Goal: Information Seeking & Learning: Learn about a topic

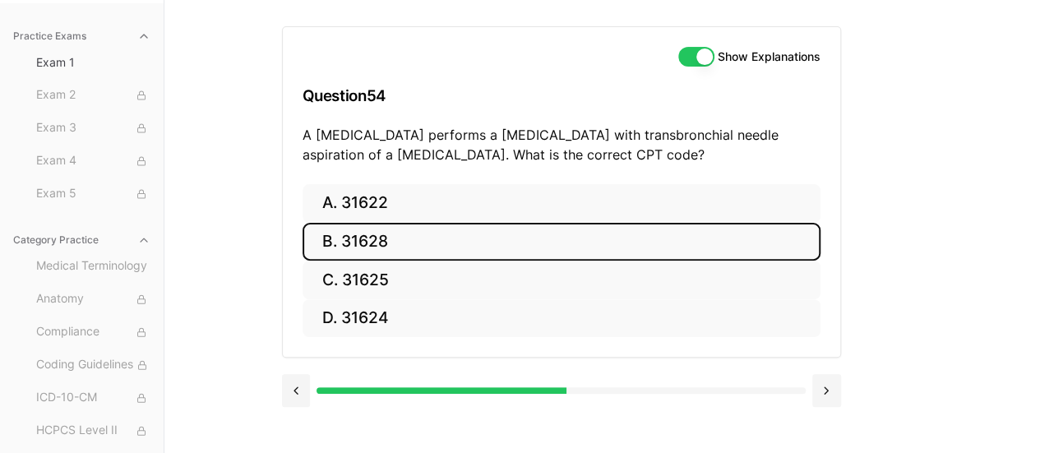
click at [384, 241] on button "B. 31628" at bounding box center [561, 242] width 518 height 39
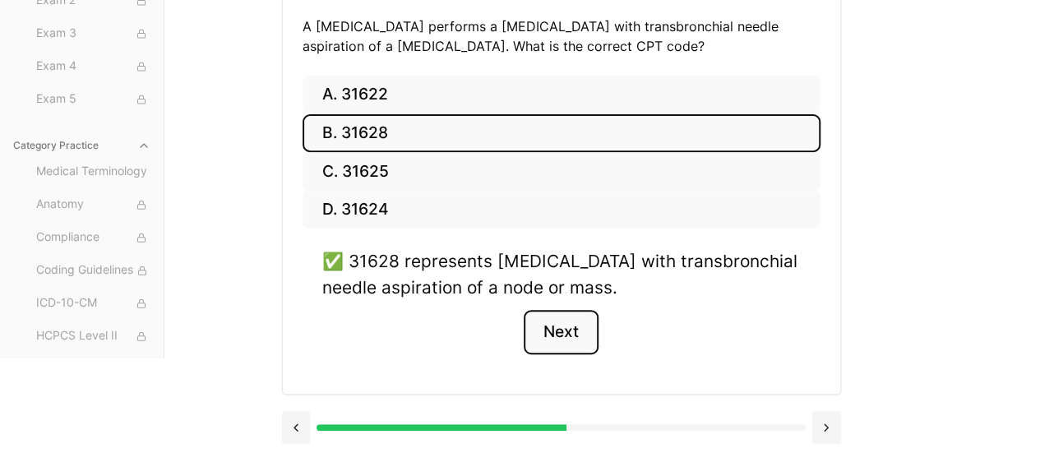
click at [559, 324] on button "Next" at bounding box center [560, 332] width 75 height 44
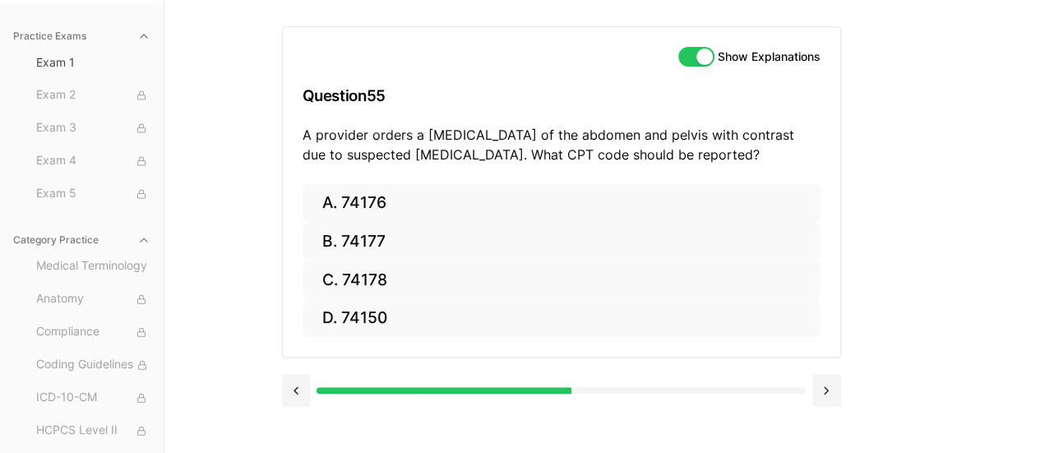
scroll to position [151, 0]
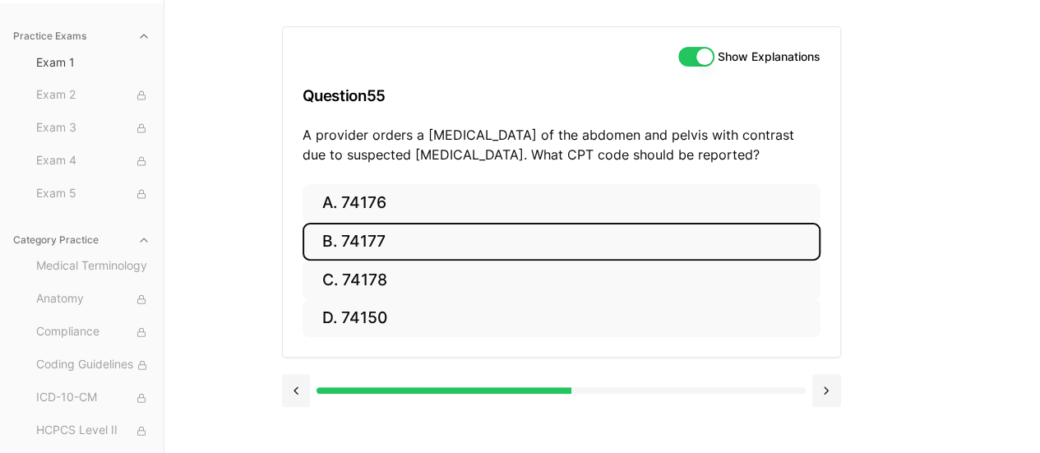
click at [435, 237] on button "B. 74177" at bounding box center [561, 242] width 518 height 39
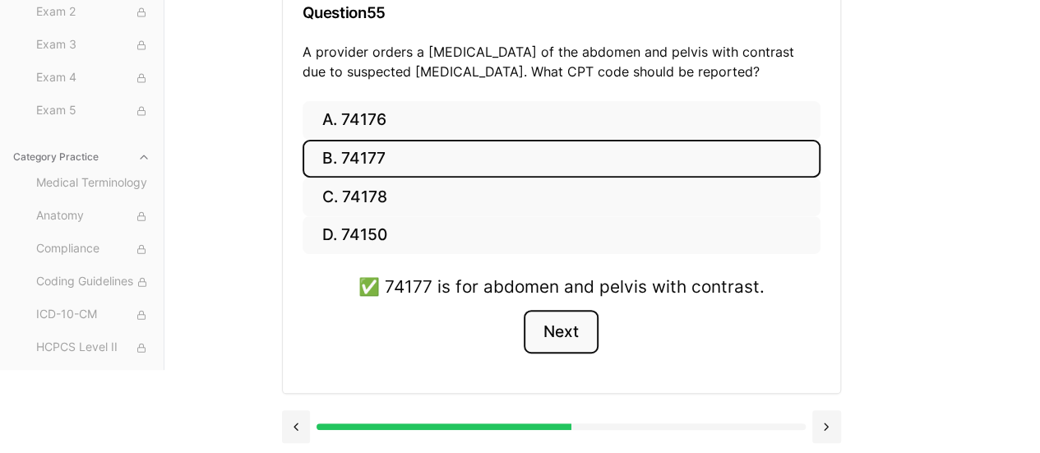
click at [560, 341] on button "Next" at bounding box center [560, 332] width 75 height 44
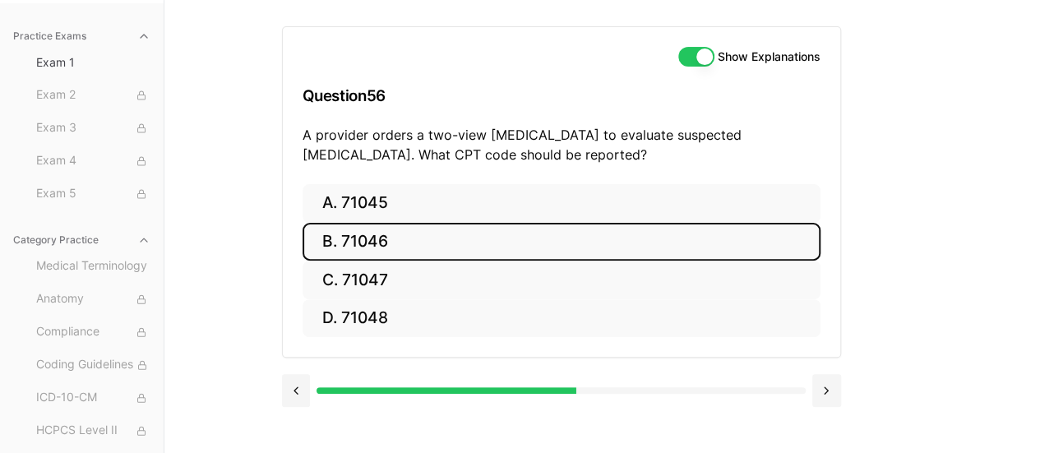
click at [353, 242] on button "B. 71046" at bounding box center [561, 242] width 518 height 39
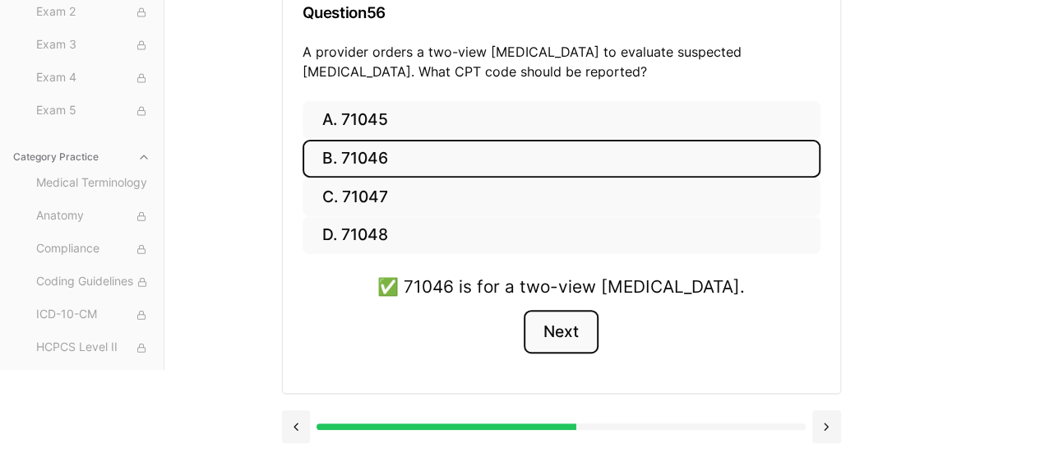
click at [582, 333] on button "Next" at bounding box center [560, 332] width 75 height 44
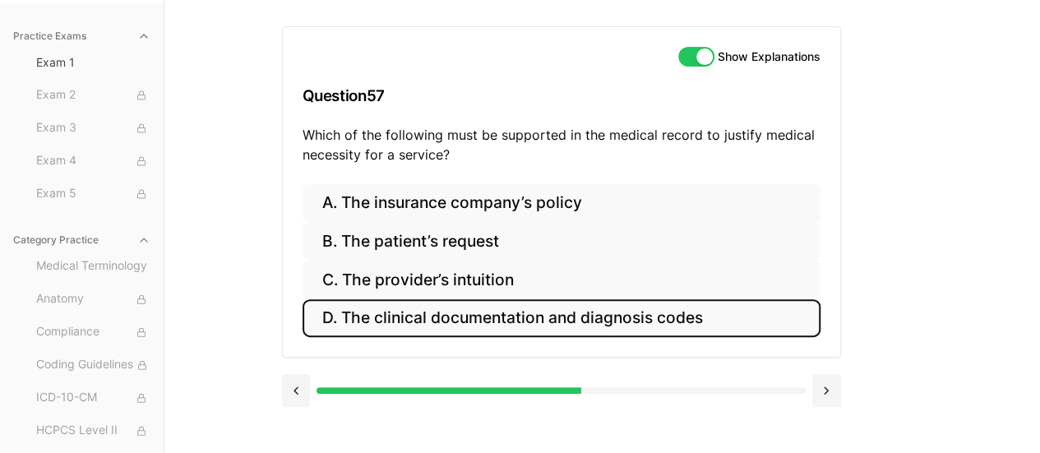
click at [708, 327] on button "D. The clinical documentation and diagnosis codes" at bounding box center [561, 318] width 518 height 39
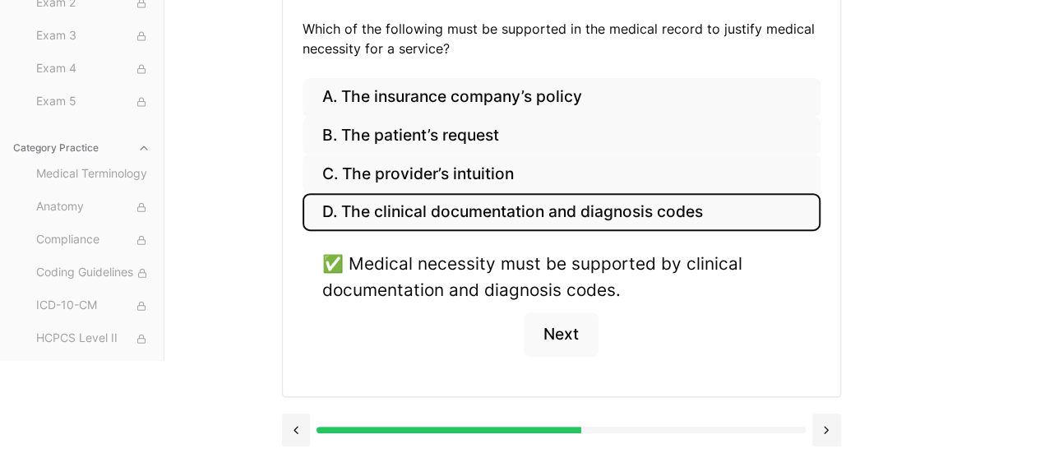
scroll to position [260, 0]
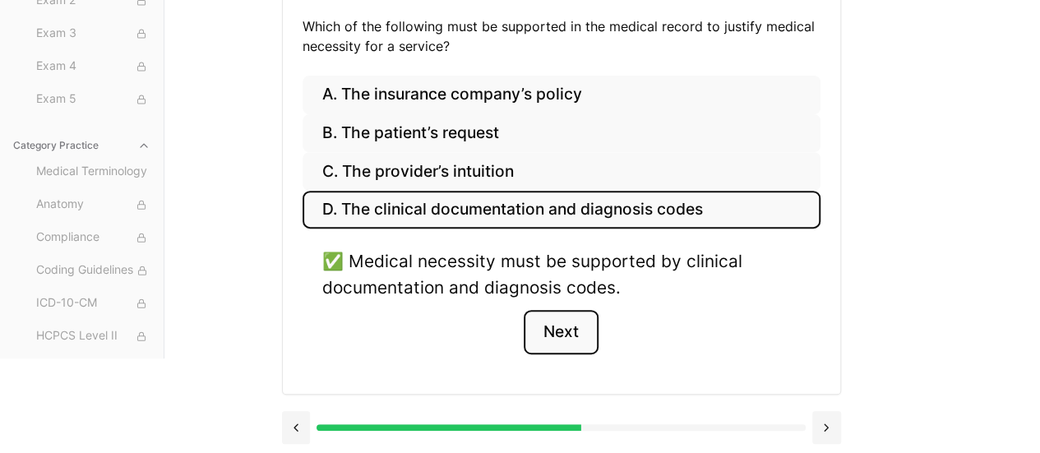
click at [575, 329] on button "Next" at bounding box center [560, 332] width 75 height 44
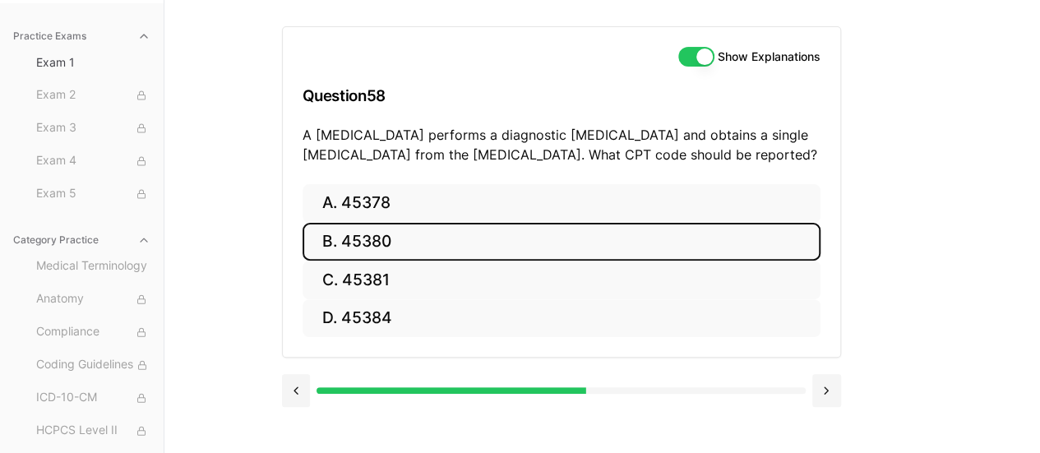
click at [419, 242] on button "B. 45380" at bounding box center [561, 242] width 518 height 39
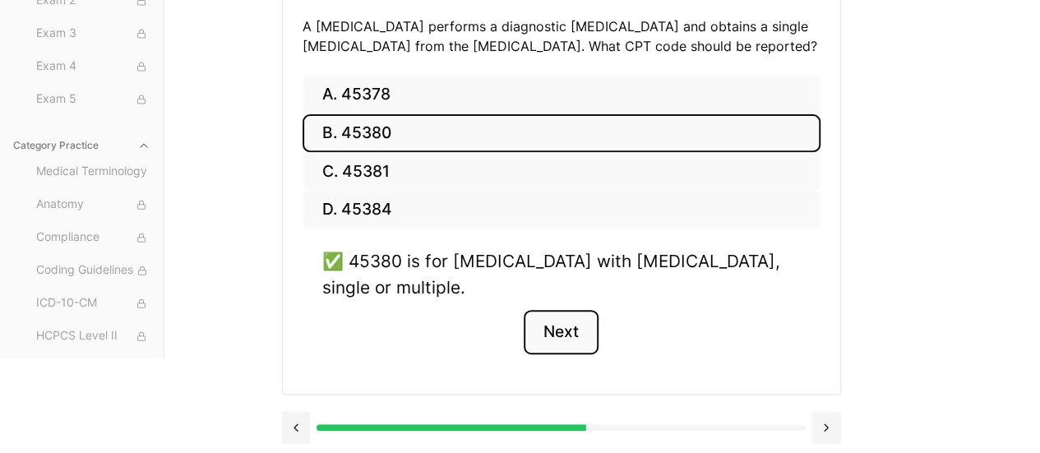
click at [568, 325] on button "Next" at bounding box center [560, 332] width 75 height 44
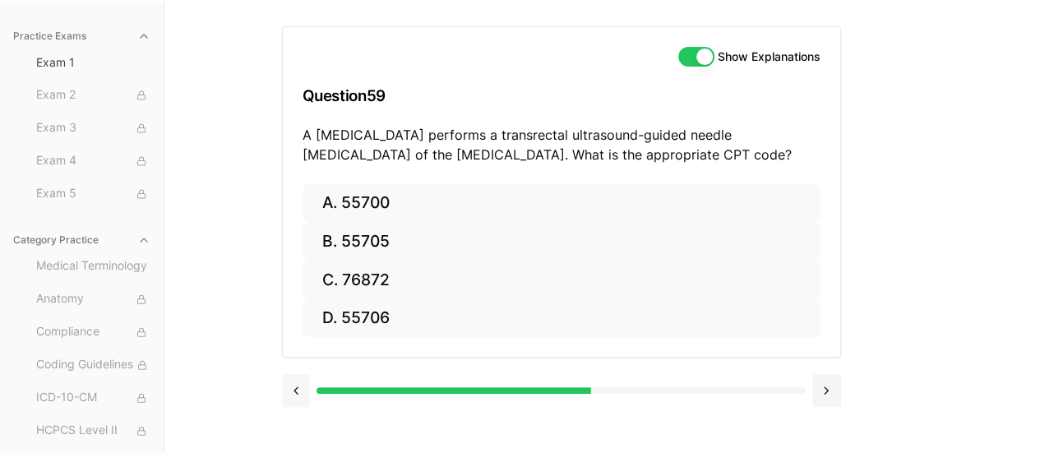
click at [290, 390] on button at bounding box center [296, 390] width 29 height 33
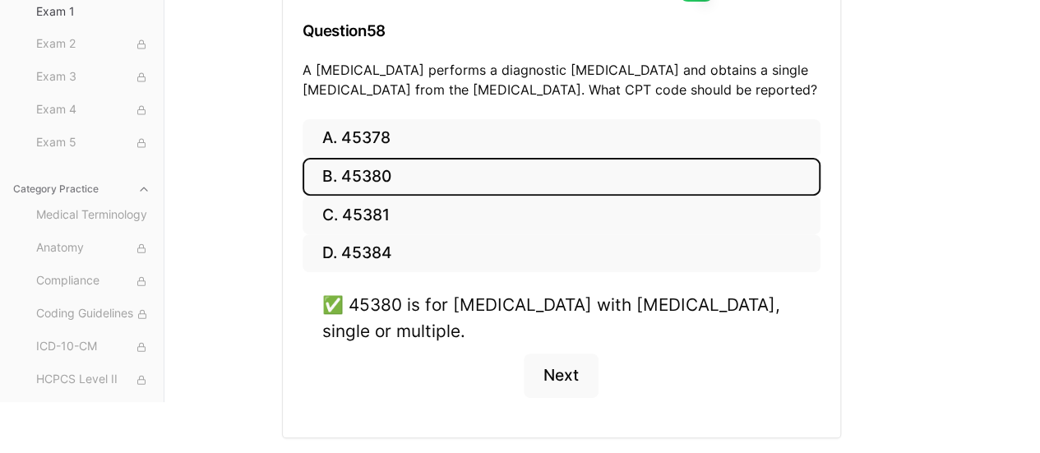
scroll to position [260, 0]
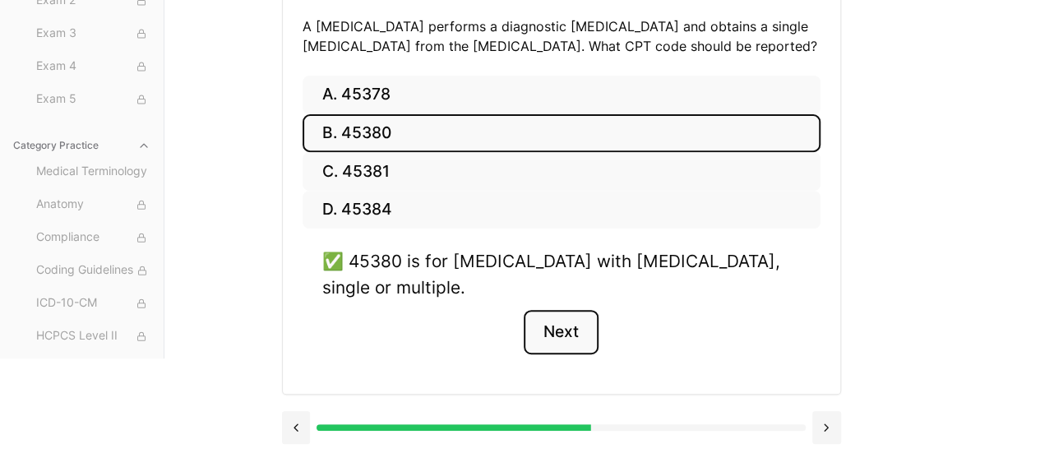
click at [556, 348] on button "Next" at bounding box center [560, 332] width 75 height 44
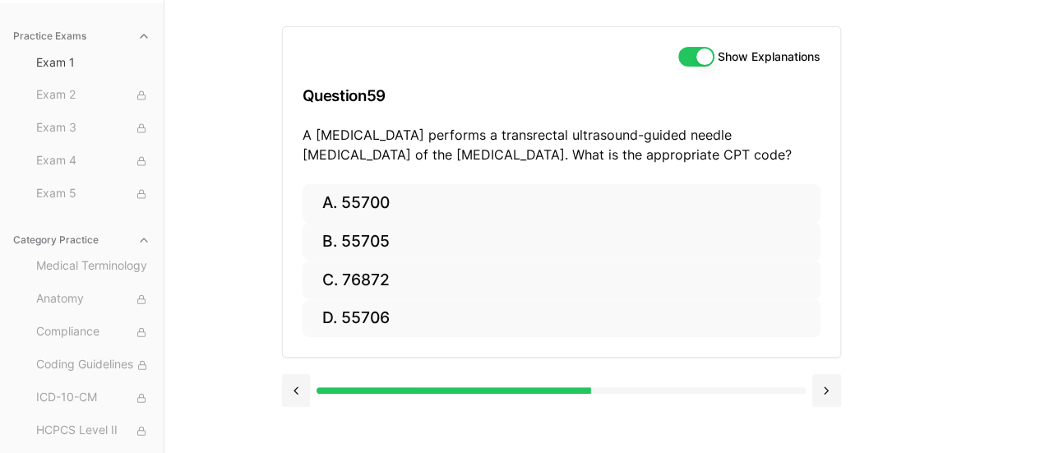
scroll to position [151, 0]
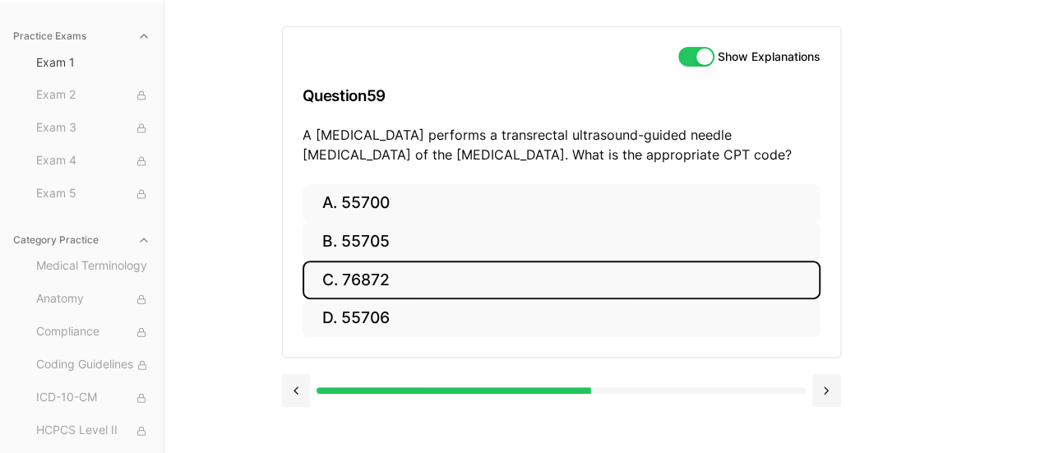
click at [408, 273] on button "C. 76872" at bounding box center [561, 279] width 518 height 39
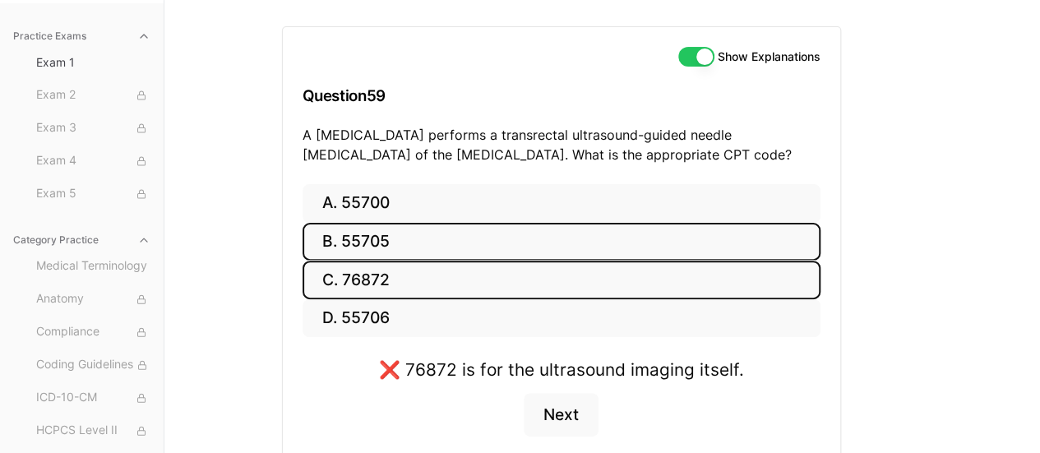
click at [407, 251] on button "B. 55705" at bounding box center [561, 242] width 518 height 39
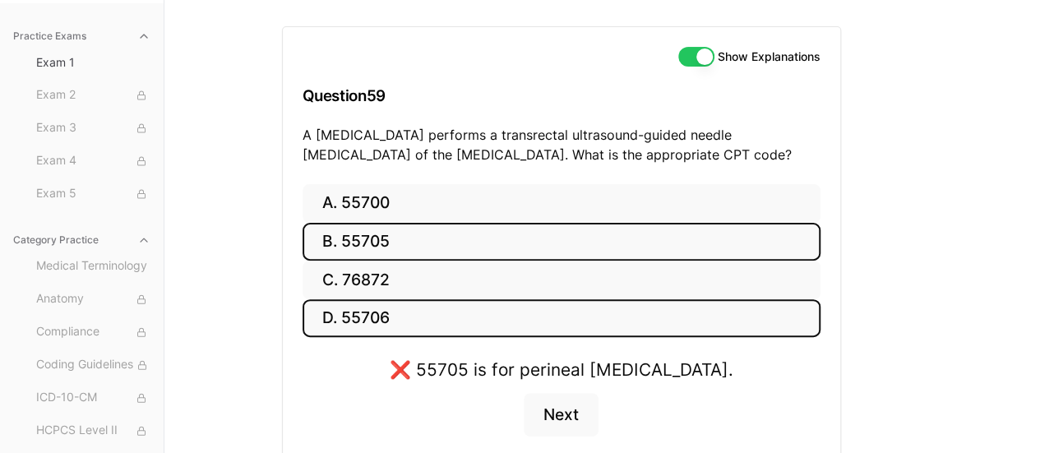
click at [409, 320] on button "D. 55706" at bounding box center [561, 318] width 518 height 39
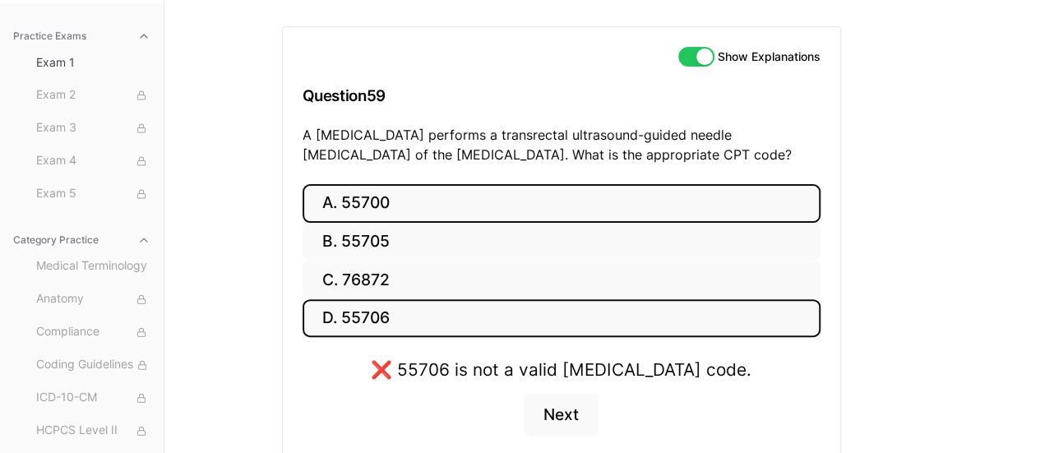
click at [412, 203] on button "A. 55700" at bounding box center [561, 203] width 518 height 39
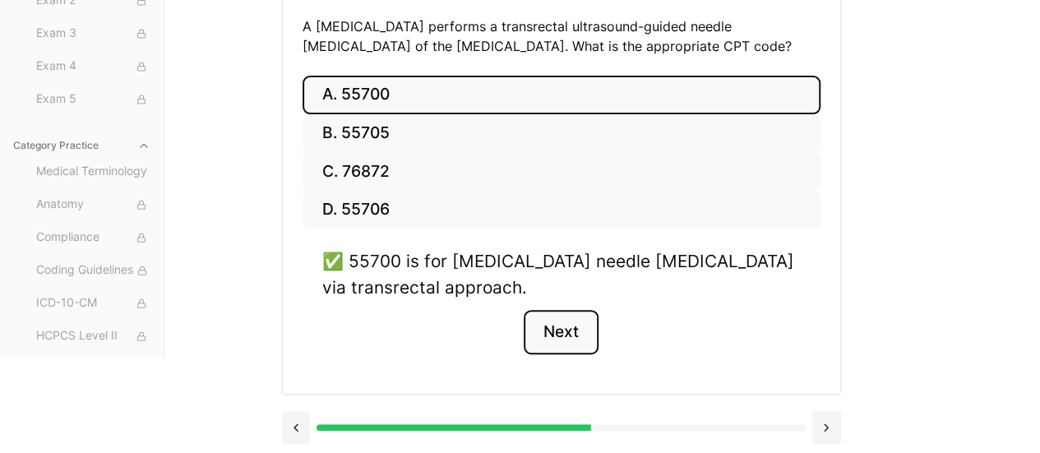
click at [573, 327] on button "Next" at bounding box center [560, 332] width 75 height 44
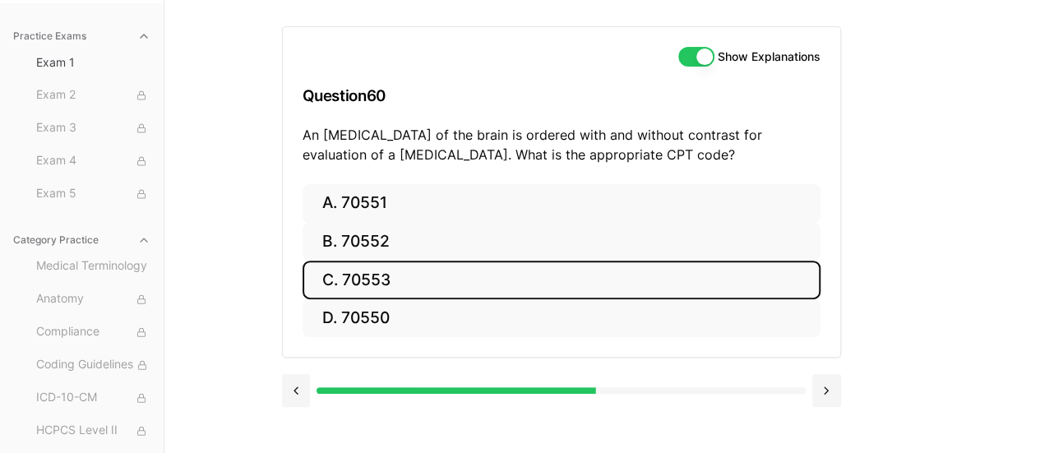
click at [449, 274] on button "C. 70553" at bounding box center [561, 279] width 518 height 39
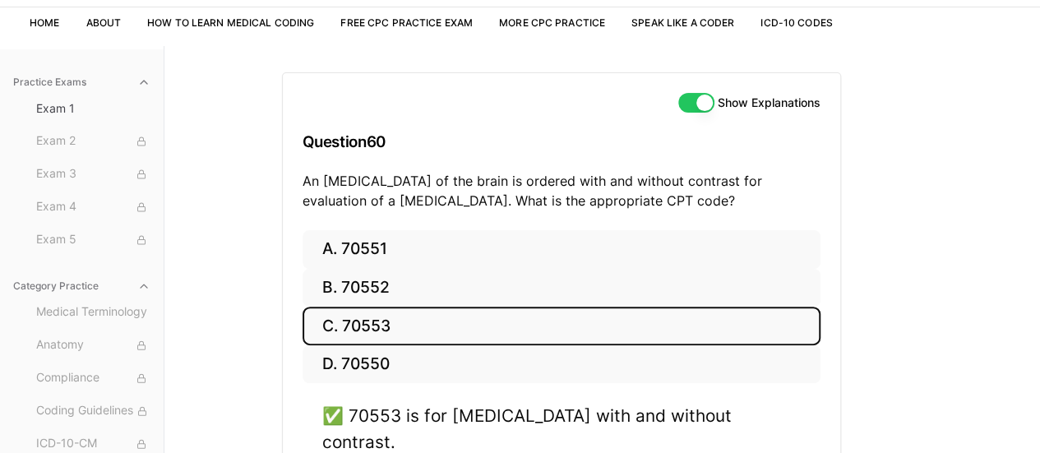
scroll to position [0, 0]
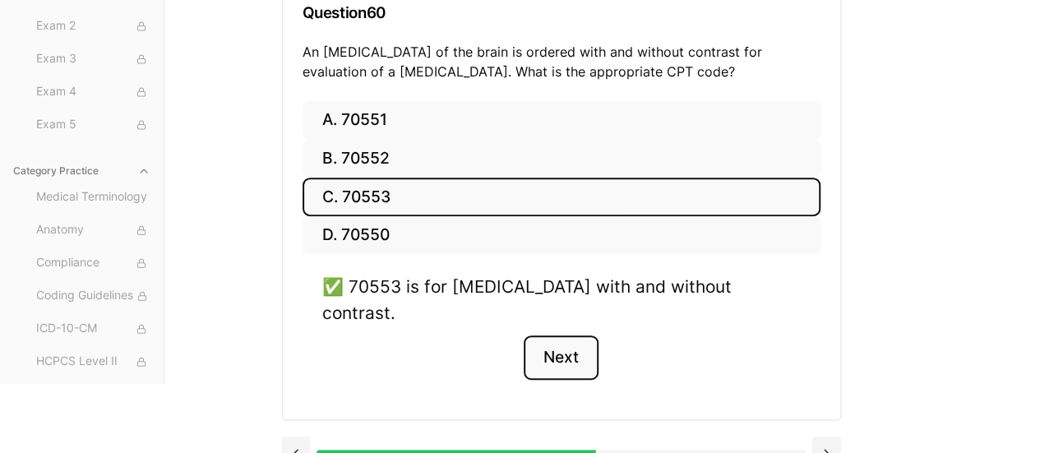
click at [573, 335] on button "Next" at bounding box center [560, 357] width 75 height 44
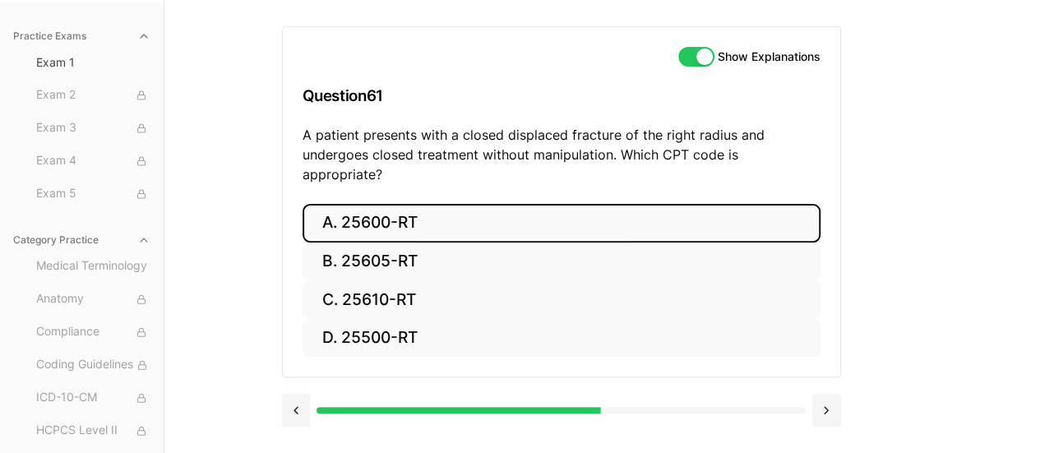
click at [431, 205] on button "A. 25600-RT" at bounding box center [561, 223] width 518 height 39
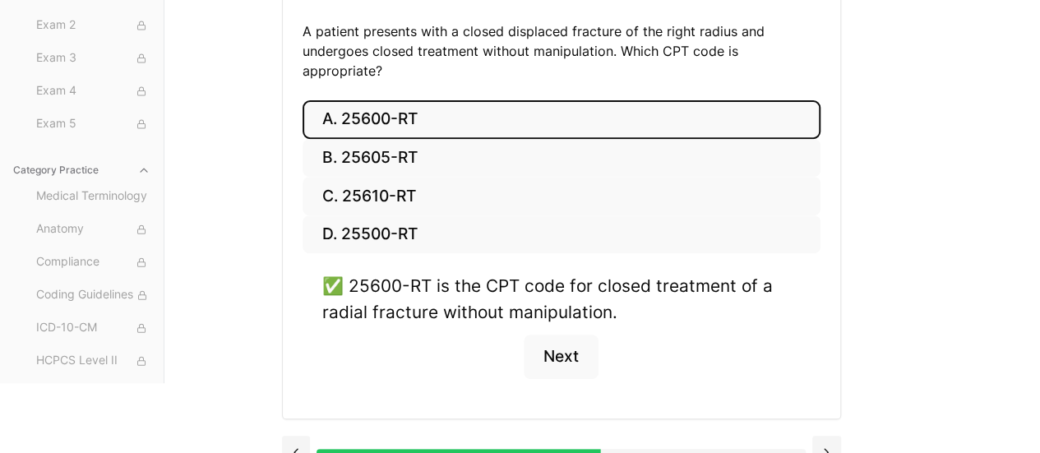
scroll to position [260, 0]
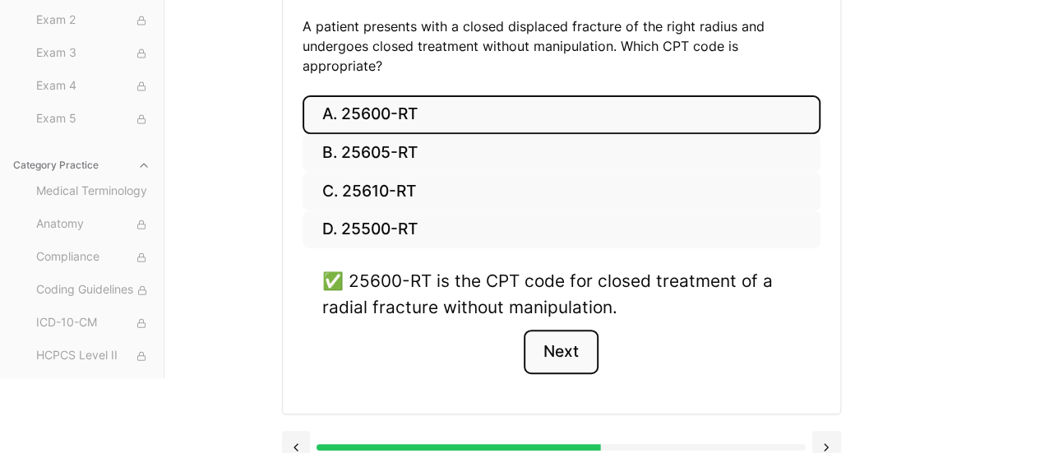
click at [565, 330] on button "Next" at bounding box center [560, 352] width 75 height 44
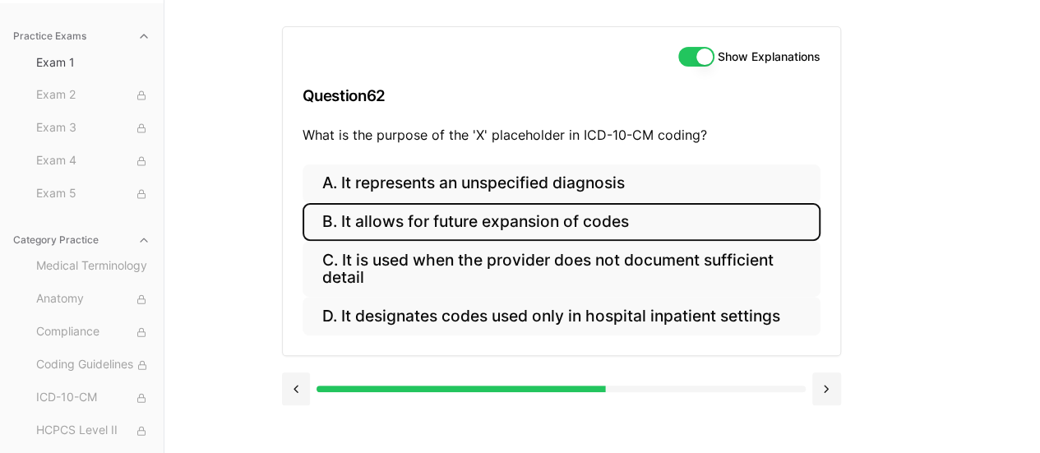
click at [574, 226] on button "B. It allows for future expansion of codes" at bounding box center [561, 222] width 518 height 39
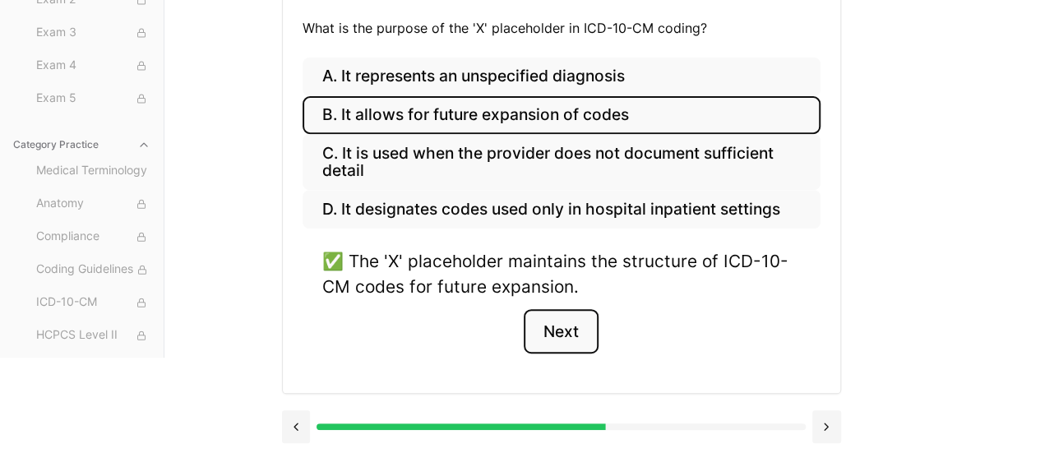
click at [580, 342] on button "Next" at bounding box center [560, 331] width 75 height 44
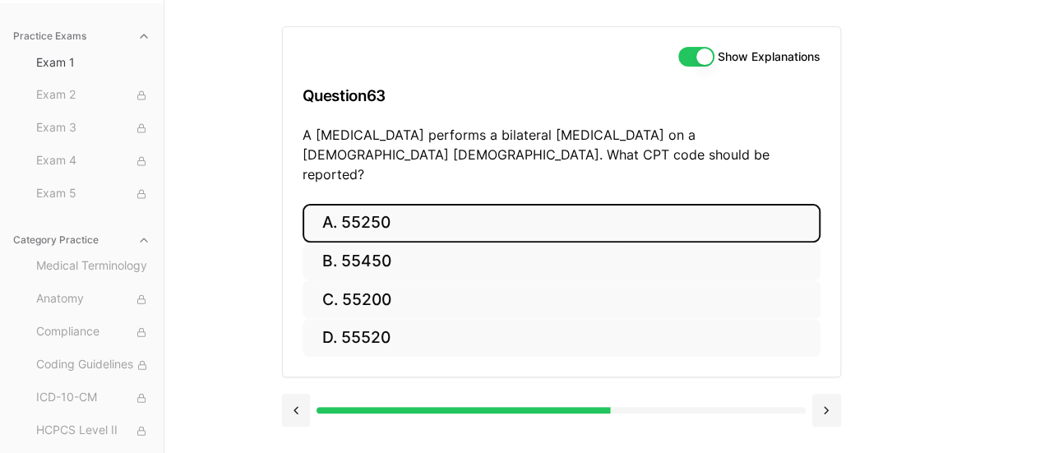
click at [403, 208] on button "A. 55250" at bounding box center [561, 223] width 518 height 39
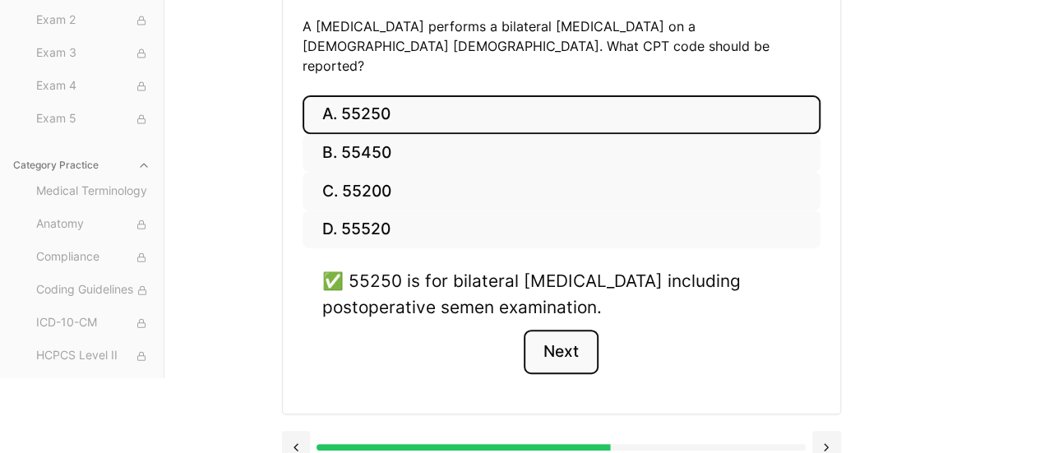
click at [586, 330] on button "Next" at bounding box center [560, 352] width 75 height 44
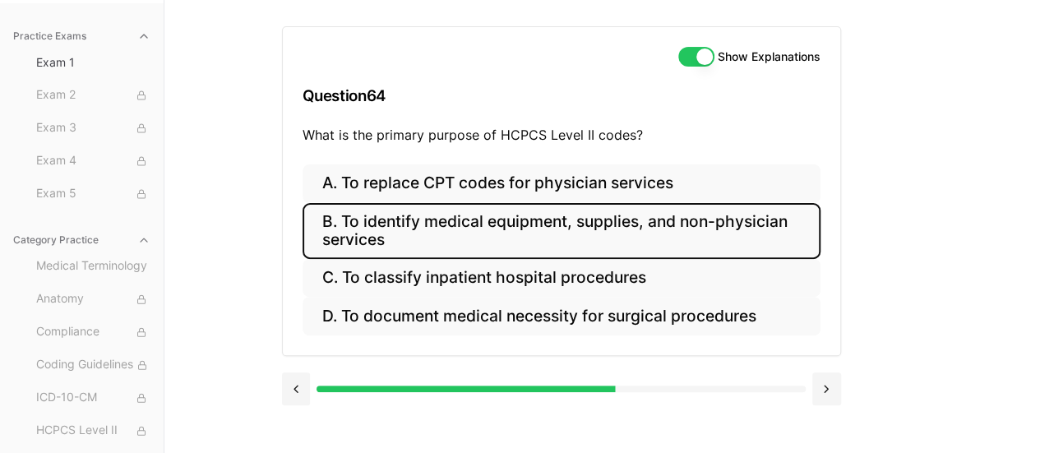
click at [554, 216] on button "B. To identify medical equipment, supplies, and non-physician services" at bounding box center [561, 231] width 518 height 56
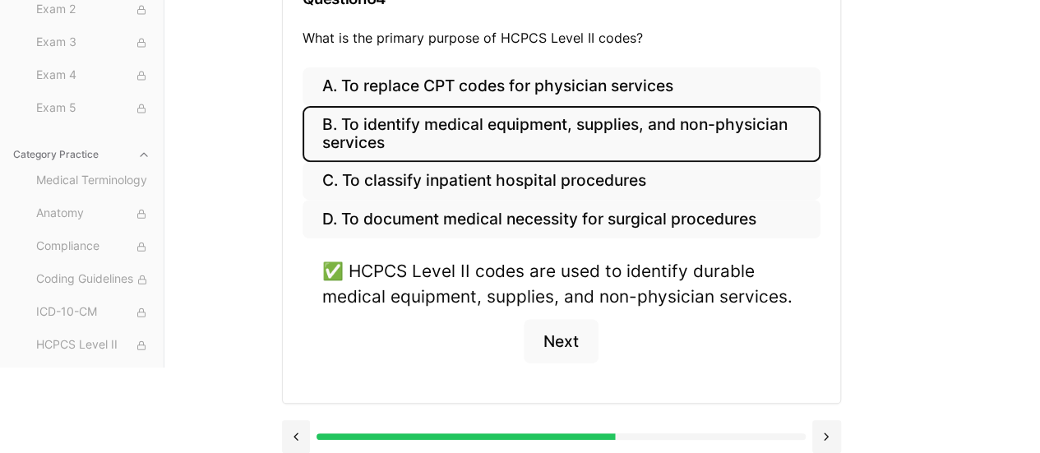
scroll to position [258, 0]
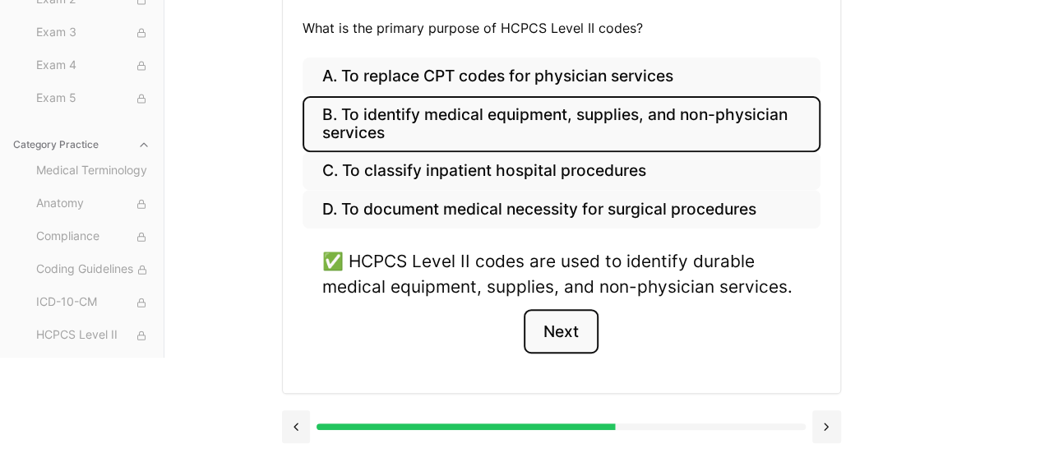
click at [569, 325] on button "Next" at bounding box center [560, 331] width 75 height 44
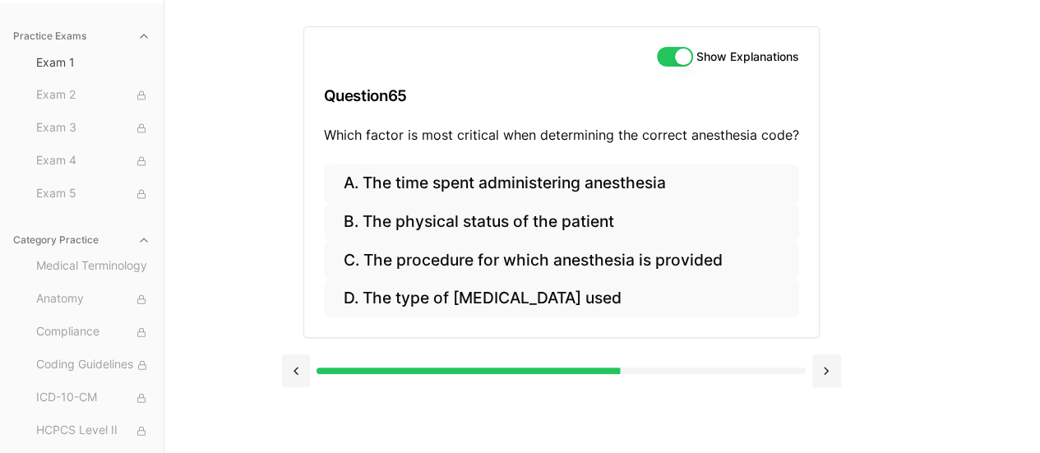
scroll to position [151, 0]
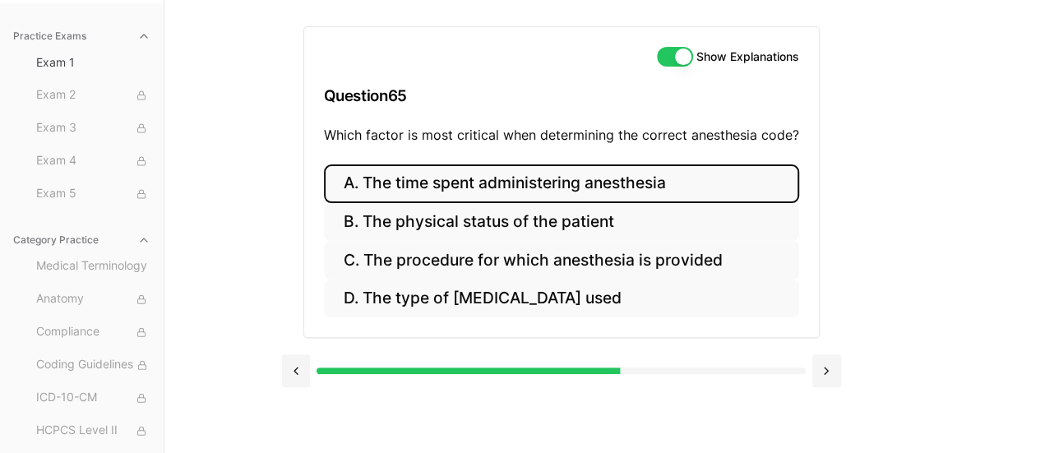
click at [529, 168] on button "A. The time spent administering anesthesia" at bounding box center [561, 183] width 475 height 39
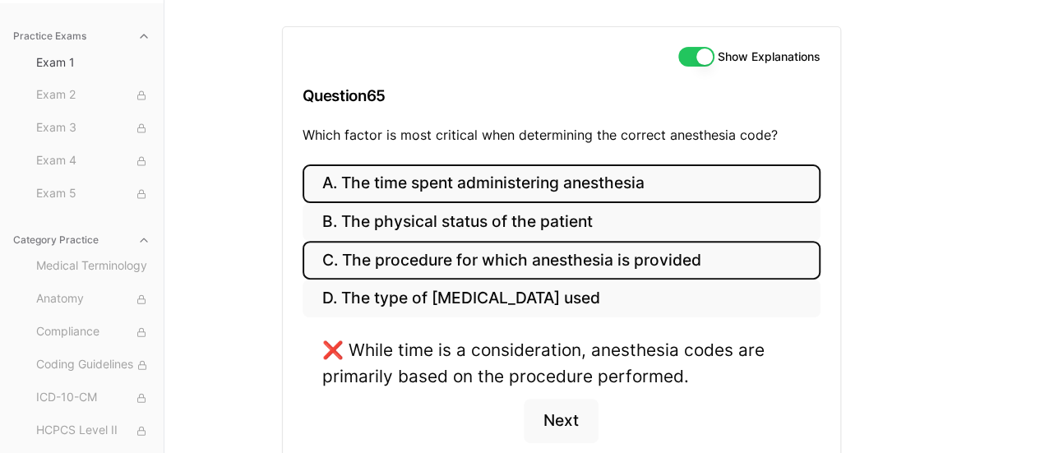
click at [529, 261] on button "C. The procedure for which anesthesia is provided" at bounding box center [561, 260] width 518 height 39
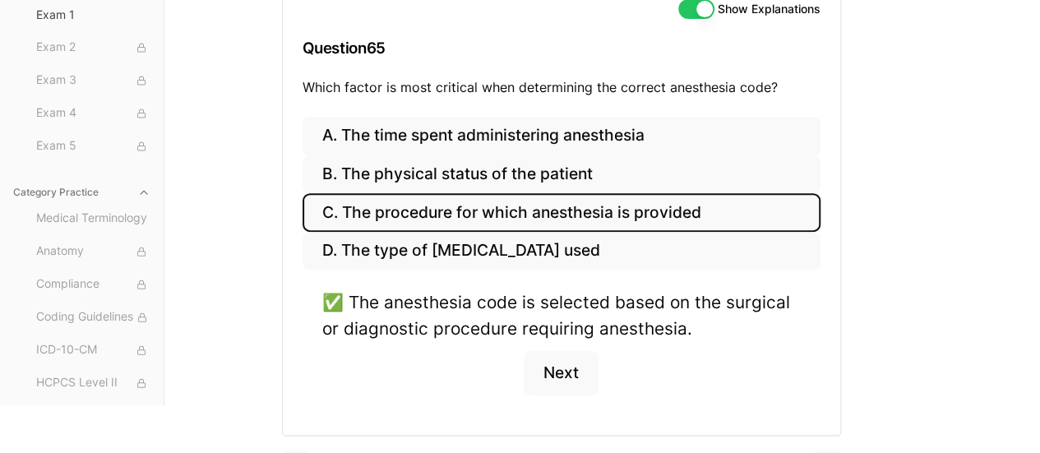
scroll to position [240, 0]
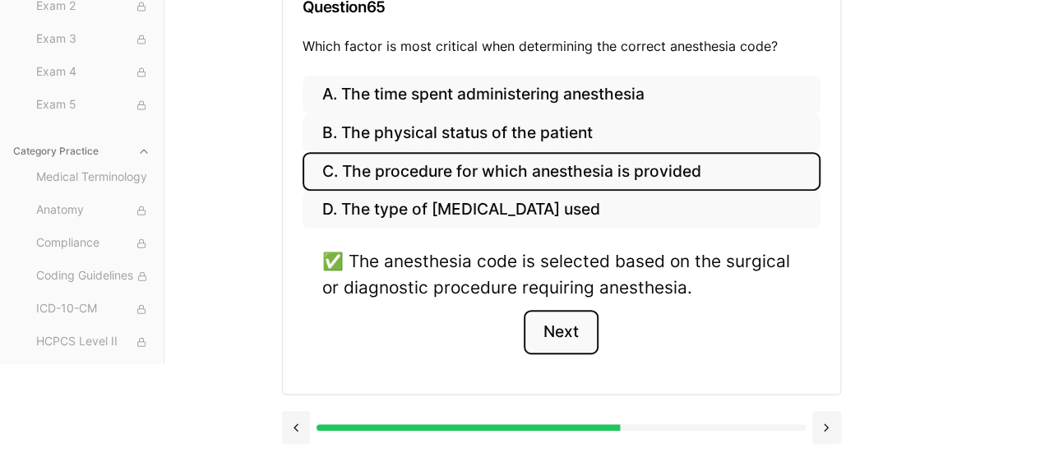
click at [577, 328] on button "Next" at bounding box center [560, 332] width 75 height 44
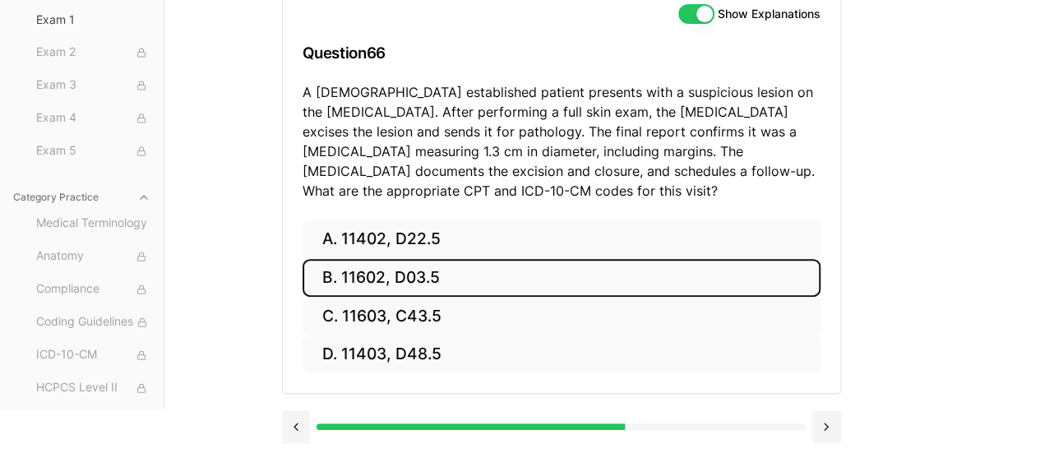
click at [432, 288] on button "B. 11602, D03.5" at bounding box center [561, 278] width 518 height 39
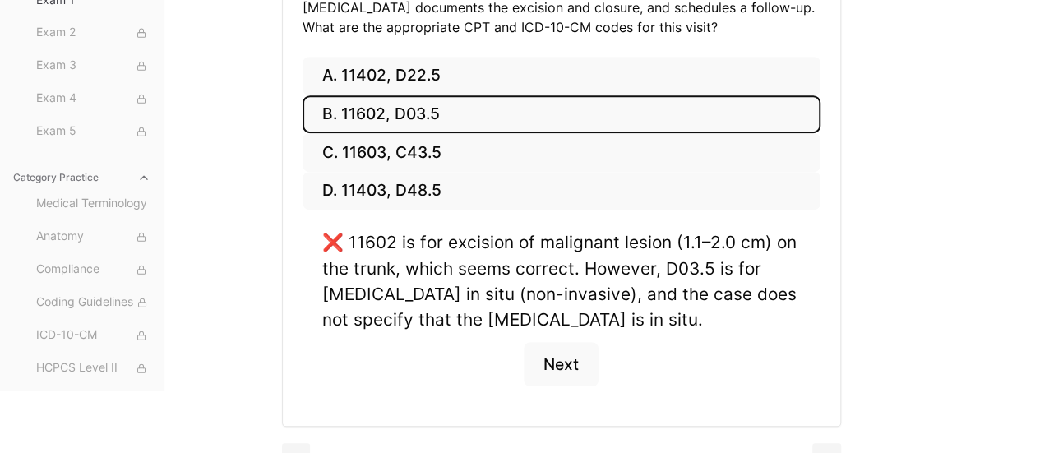
scroll to position [358, 0]
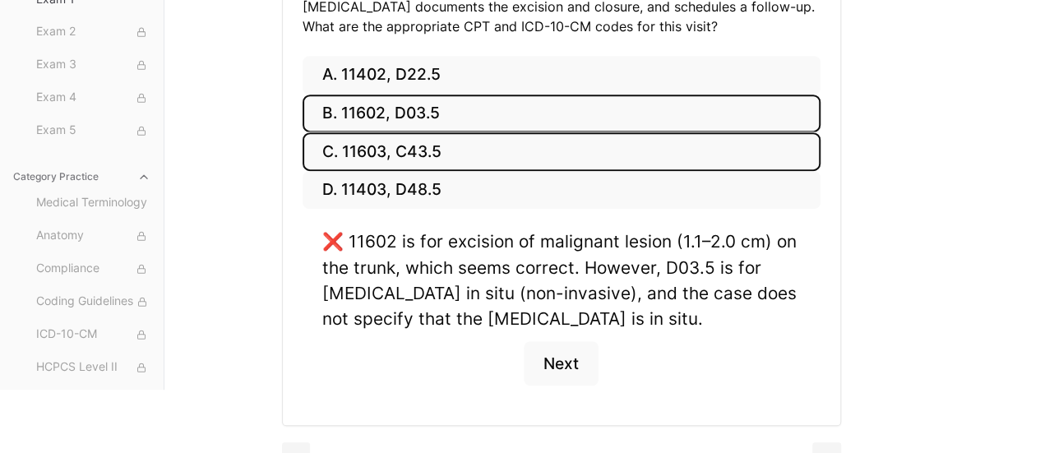
click at [432, 152] on button "C. 11603, C43.5" at bounding box center [561, 151] width 518 height 39
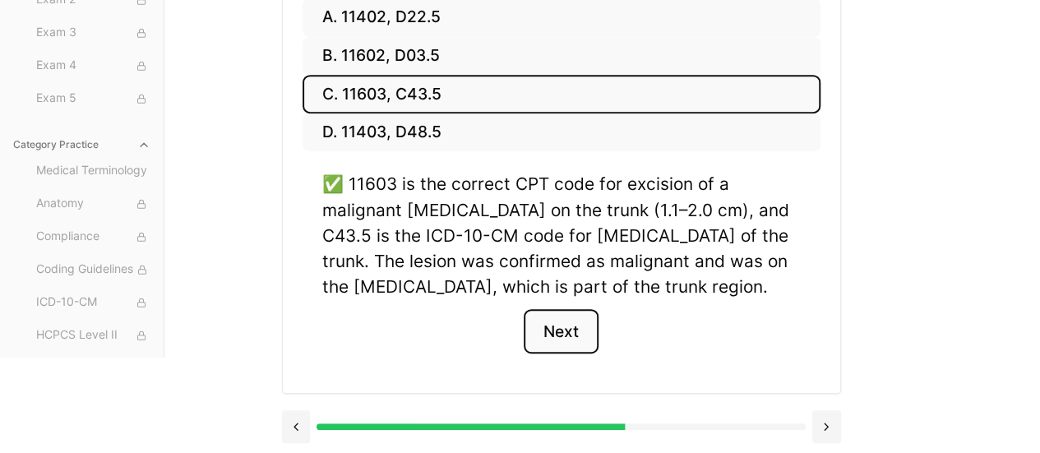
click at [571, 316] on button "Next" at bounding box center [560, 331] width 75 height 44
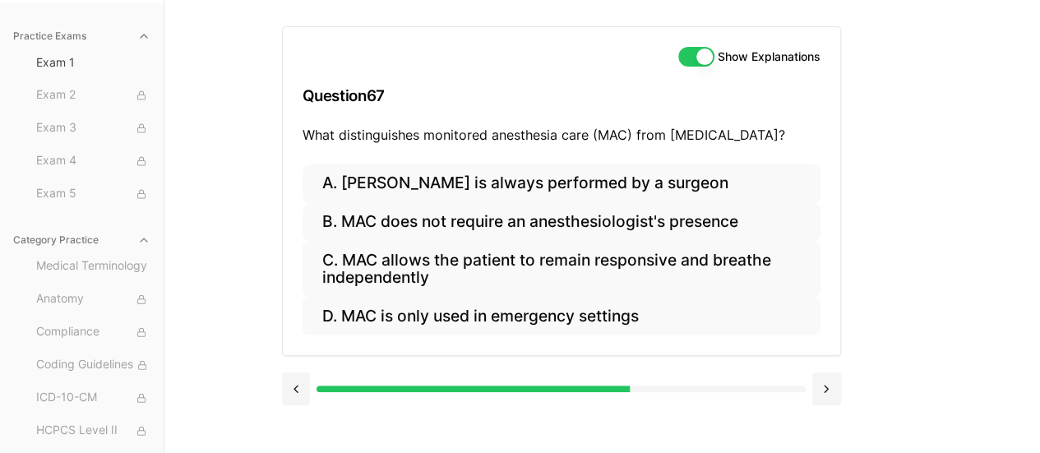
scroll to position [151, 0]
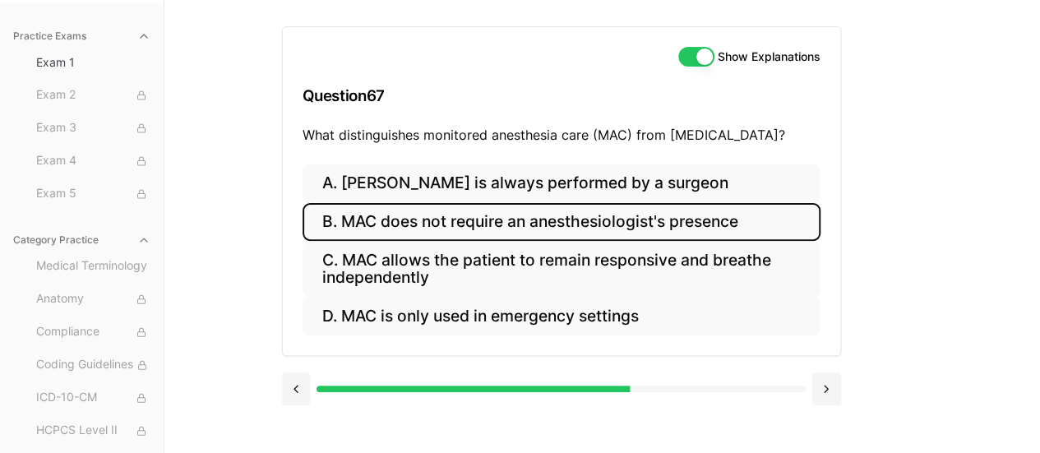
click at [544, 229] on button "B. MAC does not require an anesthesiologist's presence" at bounding box center [561, 222] width 518 height 39
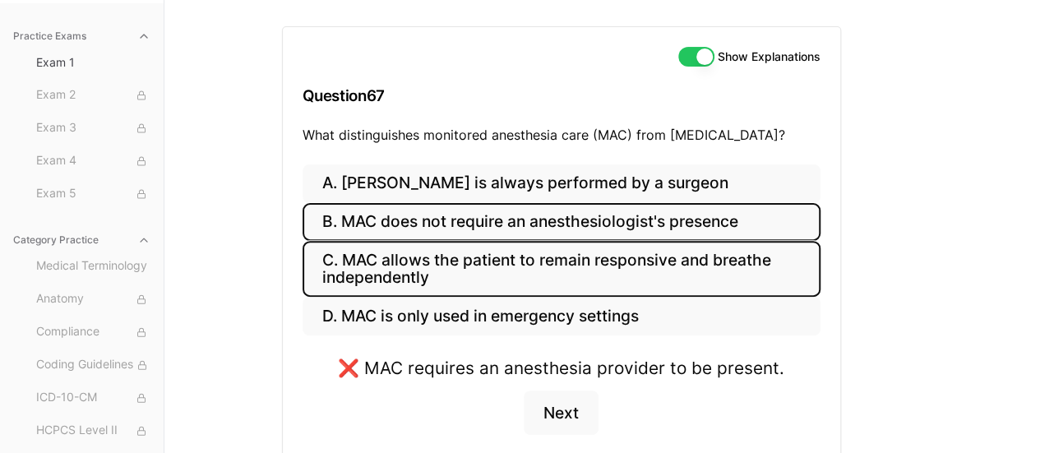
click at [555, 252] on button "C. MAC allows the patient to remain responsive and breathe independently" at bounding box center [561, 269] width 518 height 56
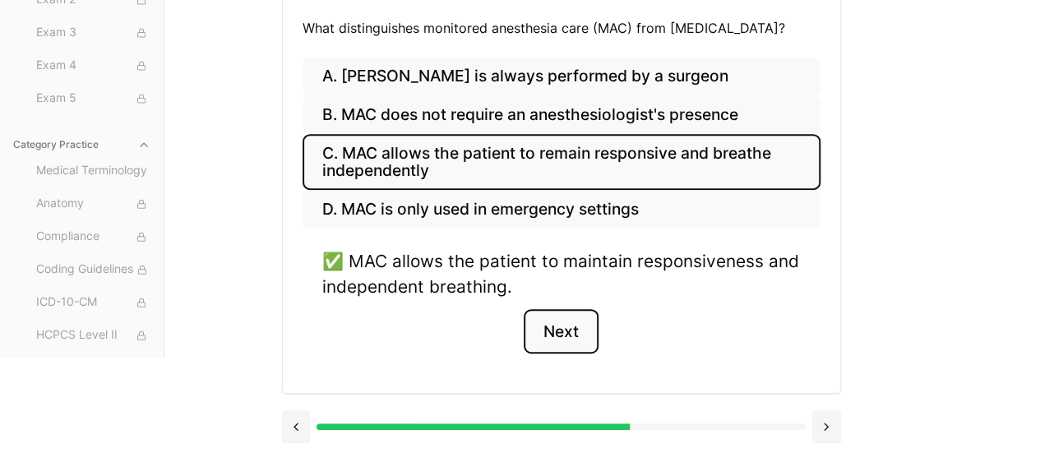
click at [569, 330] on button "Next" at bounding box center [560, 331] width 75 height 44
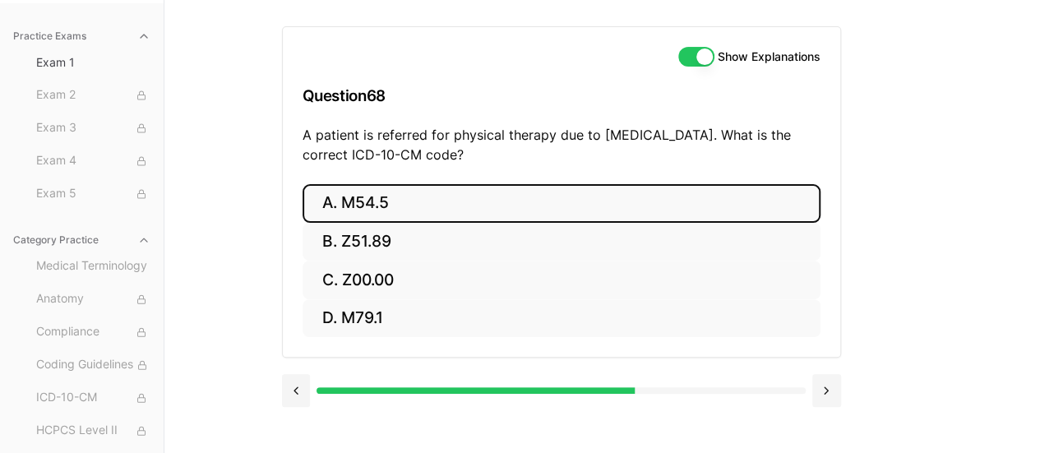
click at [432, 205] on button "A. M54.5" at bounding box center [561, 203] width 518 height 39
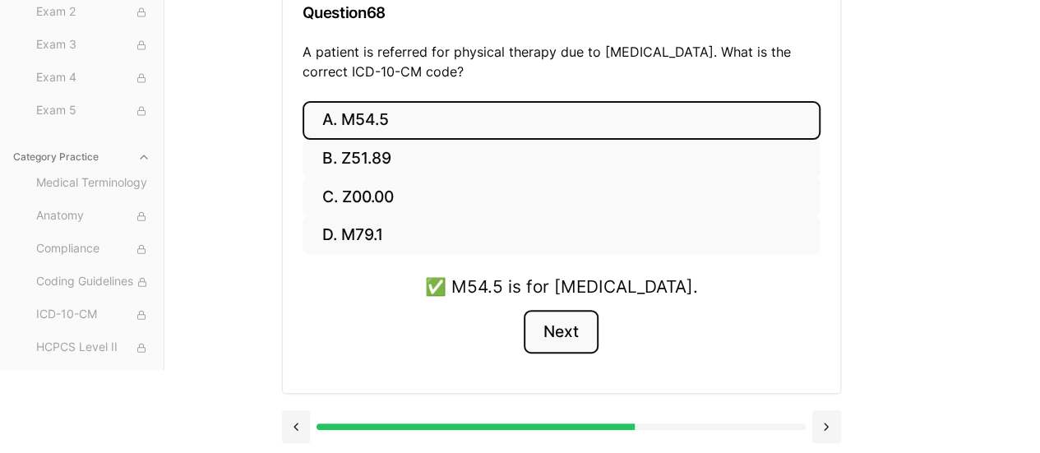
click at [572, 322] on button "Next" at bounding box center [560, 332] width 75 height 44
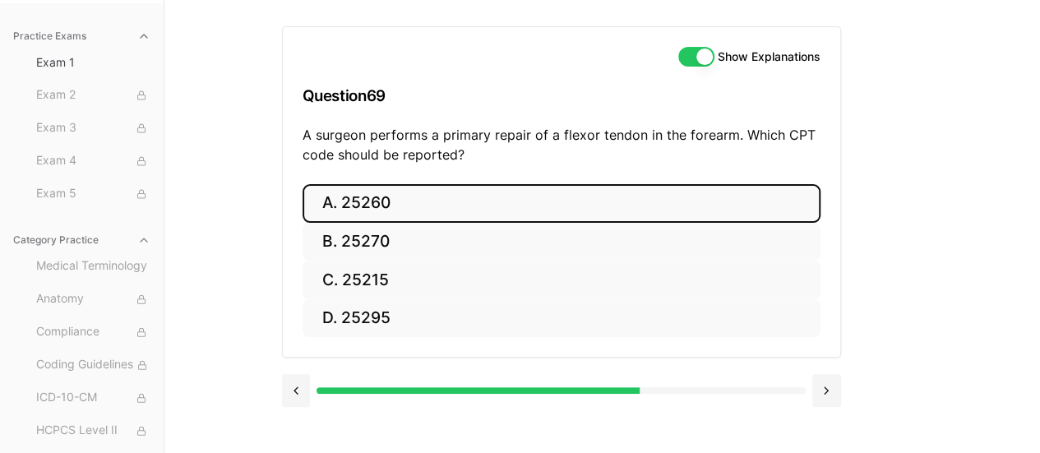
click at [380, 201] on button "A. 25260" at bounding box center [561, 203] width 518 height 39
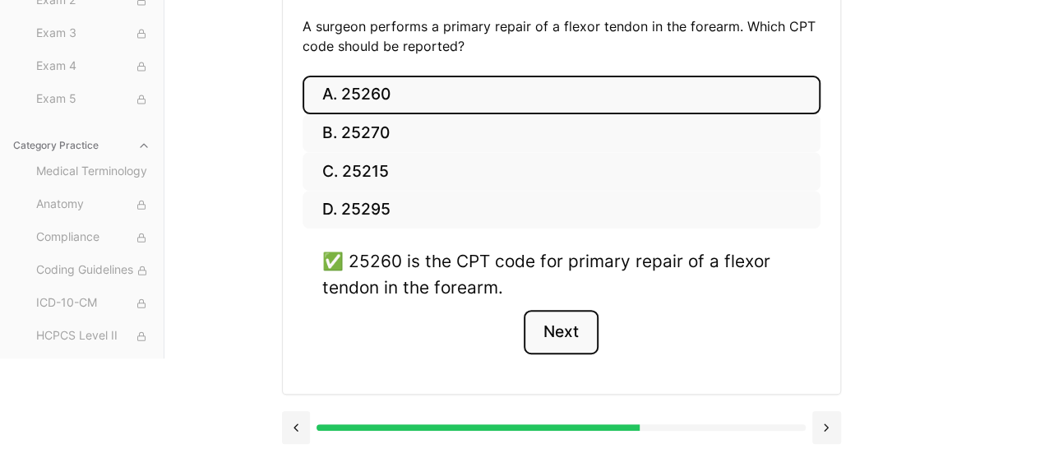
click at [559, 323] on button "Next" at bounding box center [560, 332] width 75 height 44
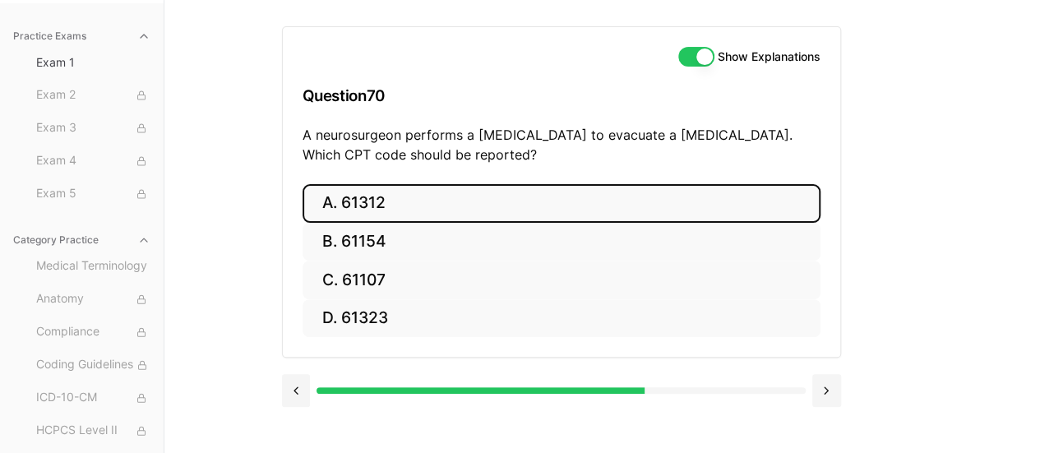
click at [376, 205] on button "A. 61312" at bounding box center [561, 203] width 518 height 39
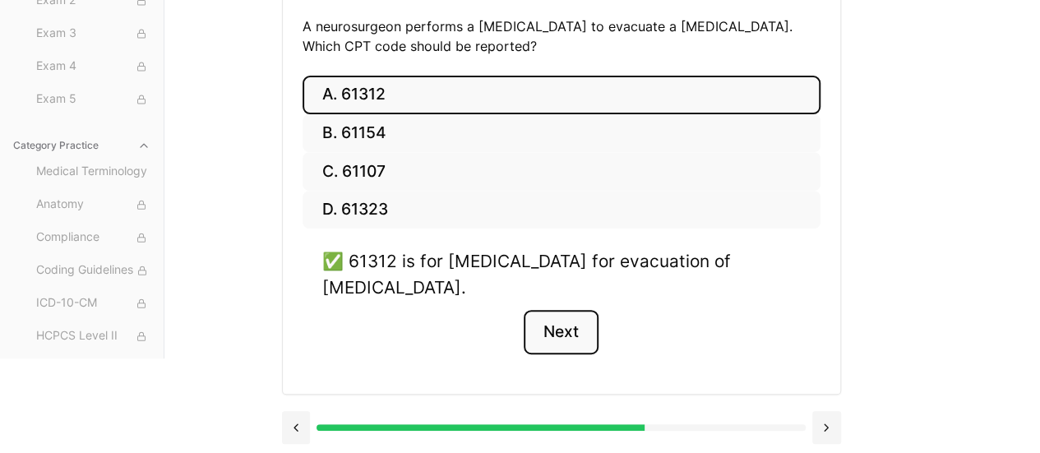
click at [569, 316] on button "Next" at bounding box center [560, 332] width 75 height 44
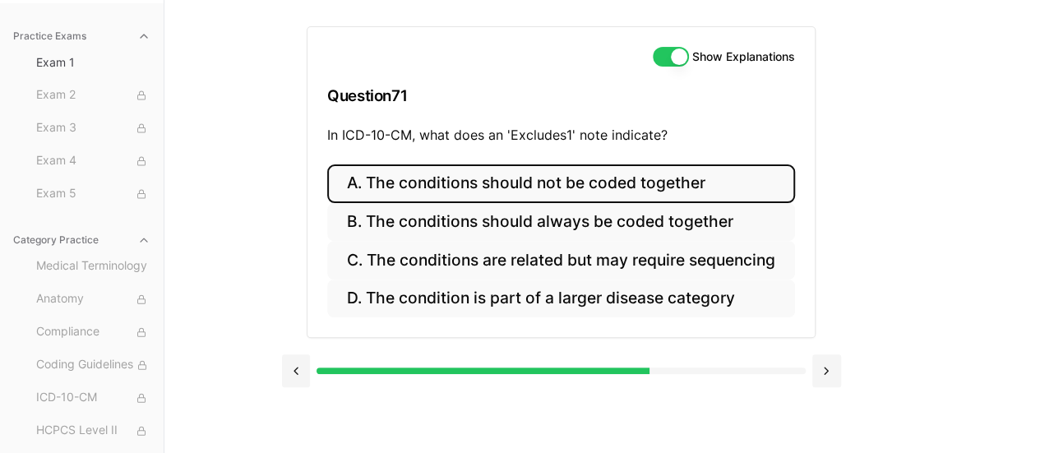
click at [441, 174] on button "A. The conditions should not be coded together" at bounding box center [561, 183] width 468 height 39
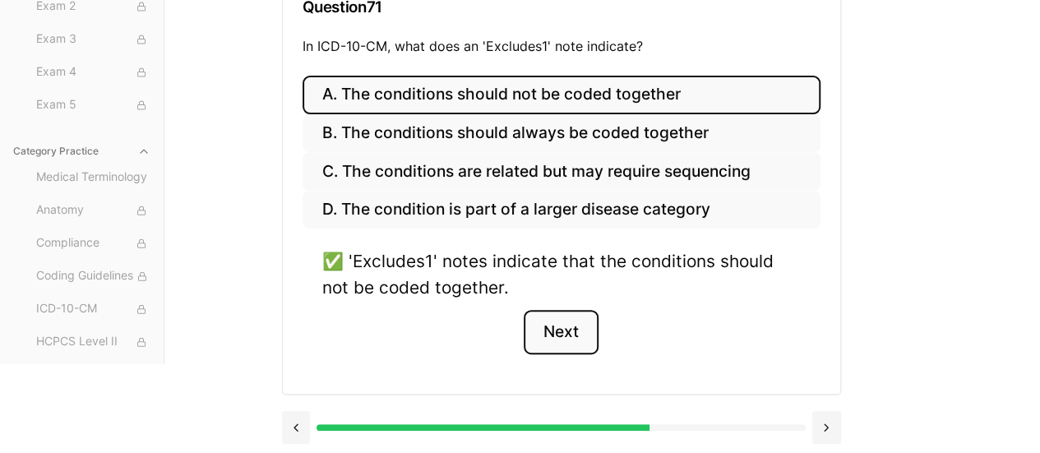
click at [560, 326] on button "Next" at bounding box center [560, 332] width 75 height 44
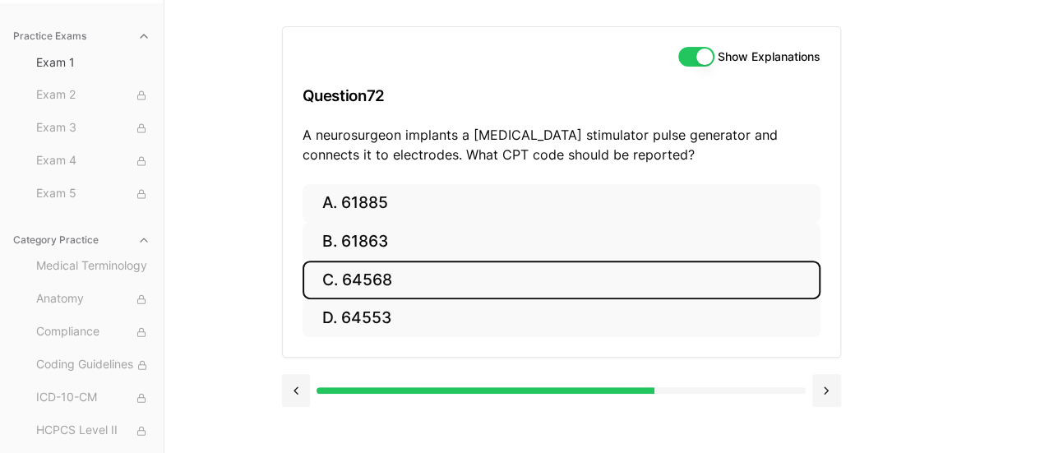
click at [406, 267] on button "C. 64568" at bounding box center [561, 279] width 518 height 39
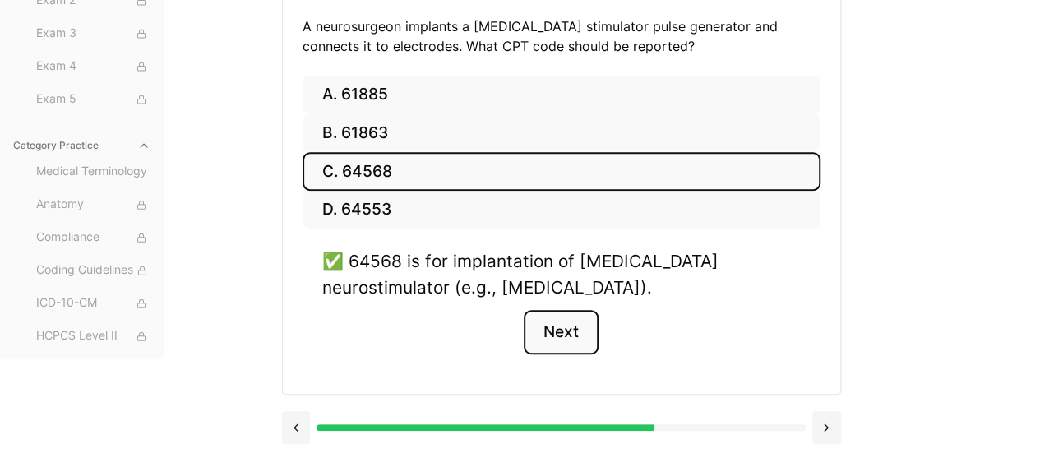
click at [567, 331] on button "Next" at bounding box center [560, 332] width 75 height 44
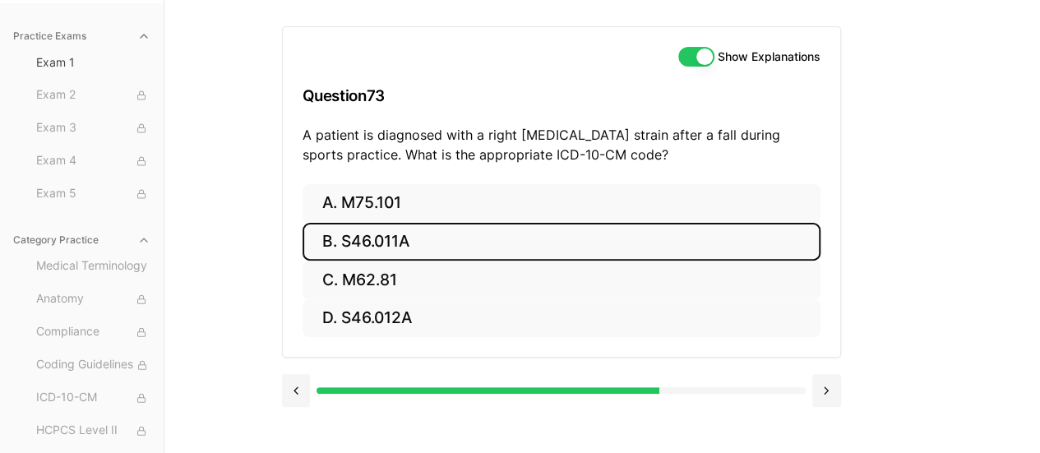
click at [426, 246] on button "B. S46.011A" at bounding box center [561, 242] width 518 height 39
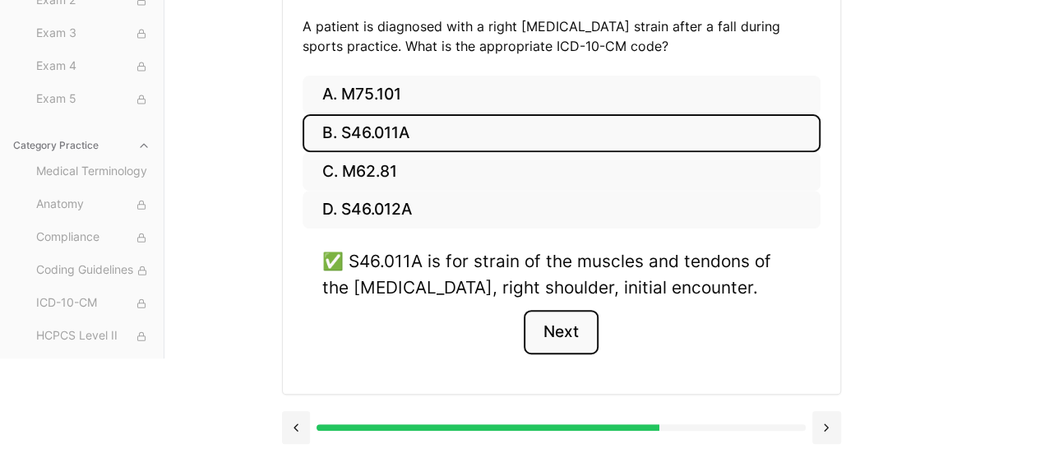
click at [559, 328] on button "Next" at bounding box center [560, 332] width 75 height 44
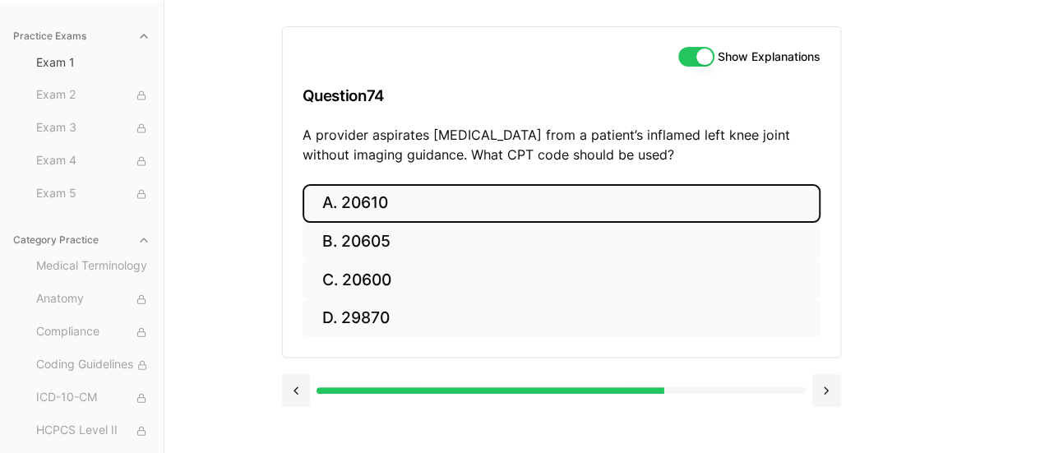
click at [490, 208] on button "A. 20610" at bounding box center [561, 203] width 518 height 39
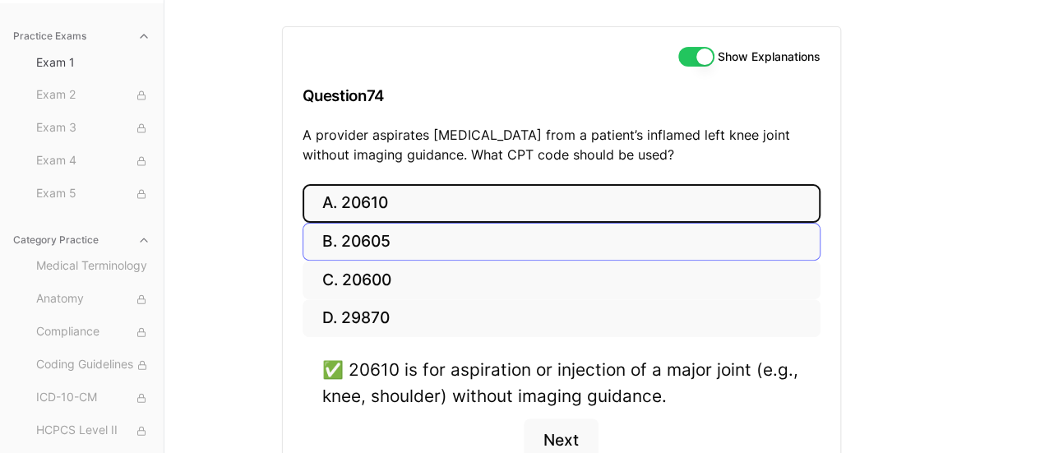
scroll to position [260, 0]
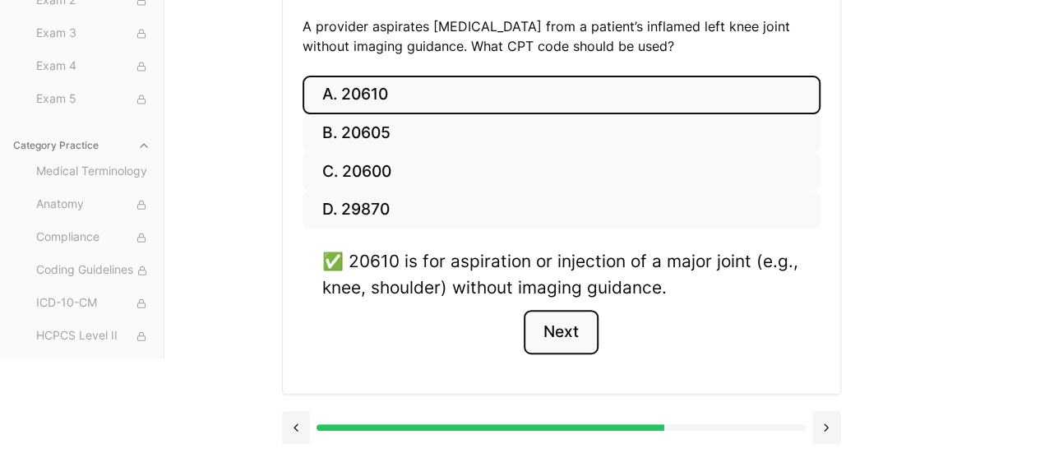
click at [567, 338] on button "Next" at bounding box center [560, 332] width 75 height 44
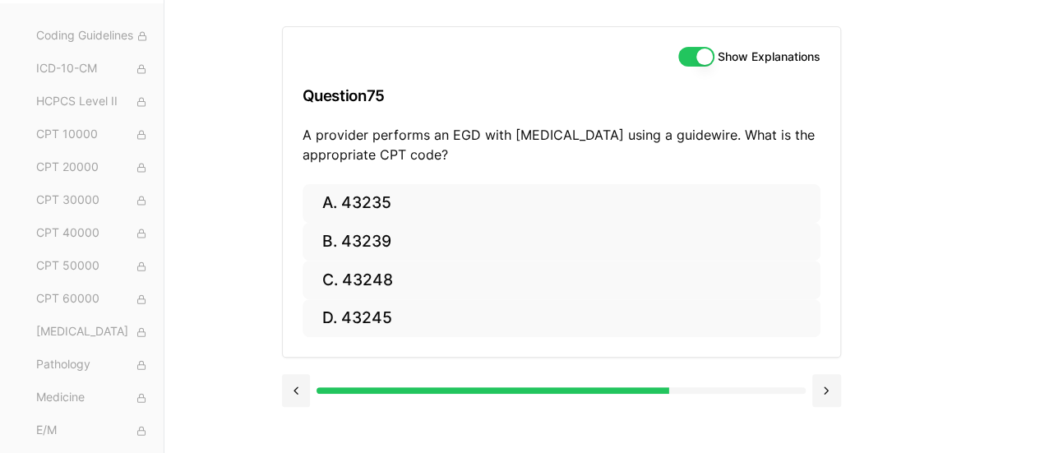
scroll to position [404, 0]
